Goal: Task Accomplishment & Management: Manage account settings

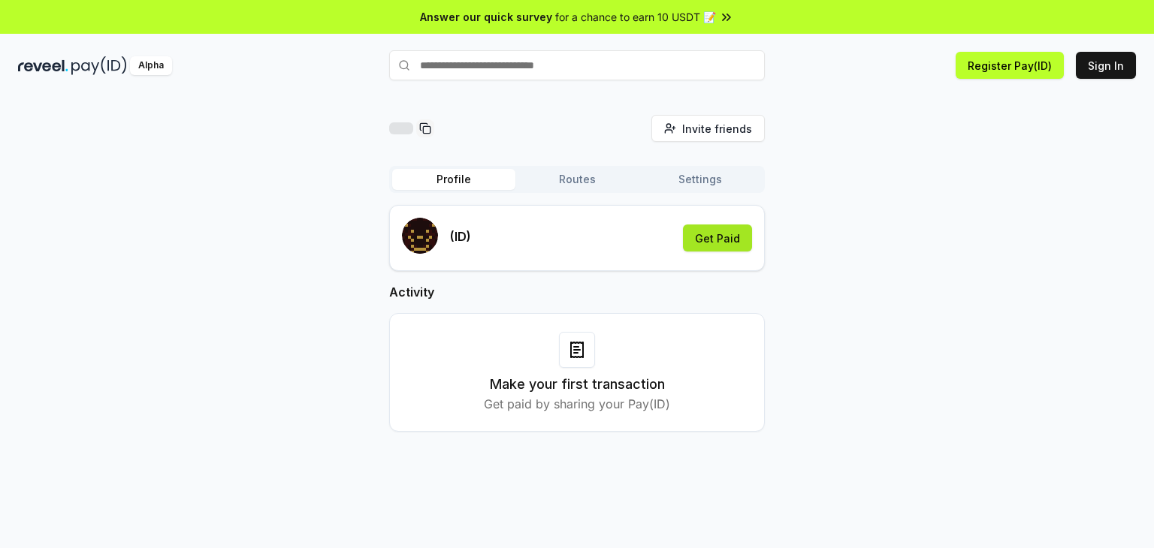
click at [730, 240] on button "Get Paid" at bounding box center [717, 238] width 69 height 27
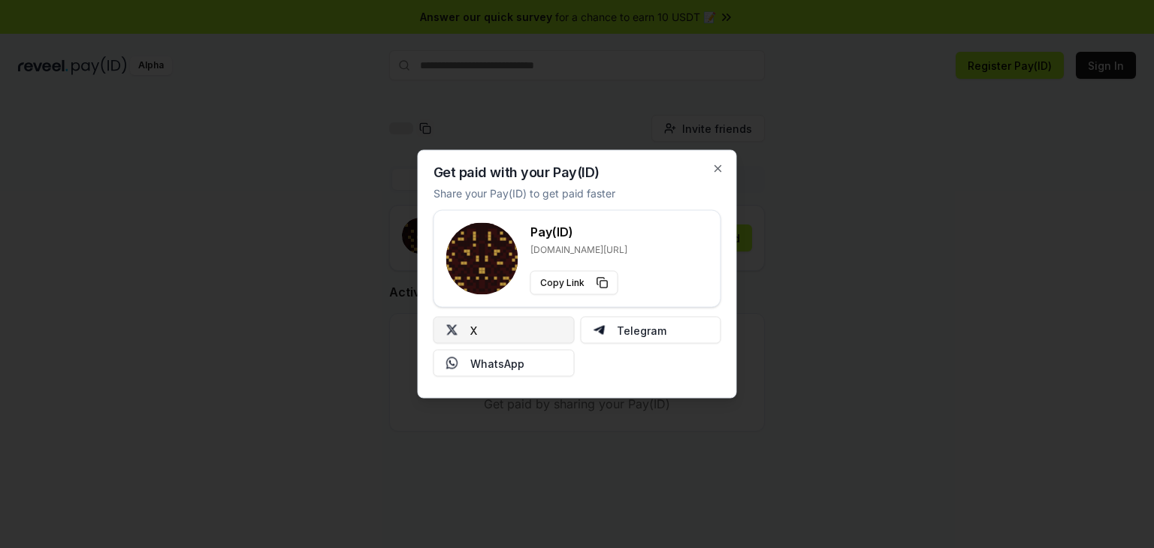
click at [496, 332] on button "X" at bounding box center [503, 330] width 141 height 27
click at [496, 336] on button "X" at bounding box center [503, 330] width 141 height 27
